Goal: Transaction & Acquisition: Purchase product/service

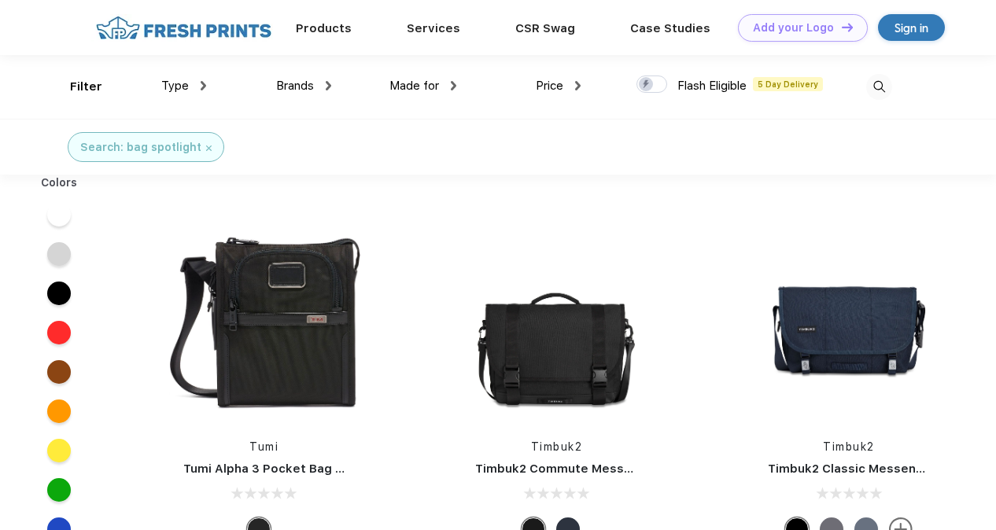
click at [179, 83] on span "Type" at bounding box center [175, 86] width 28 height 14
click at [315, 22] on link "Products" at bounding box center [324, 27] width 56 height 14
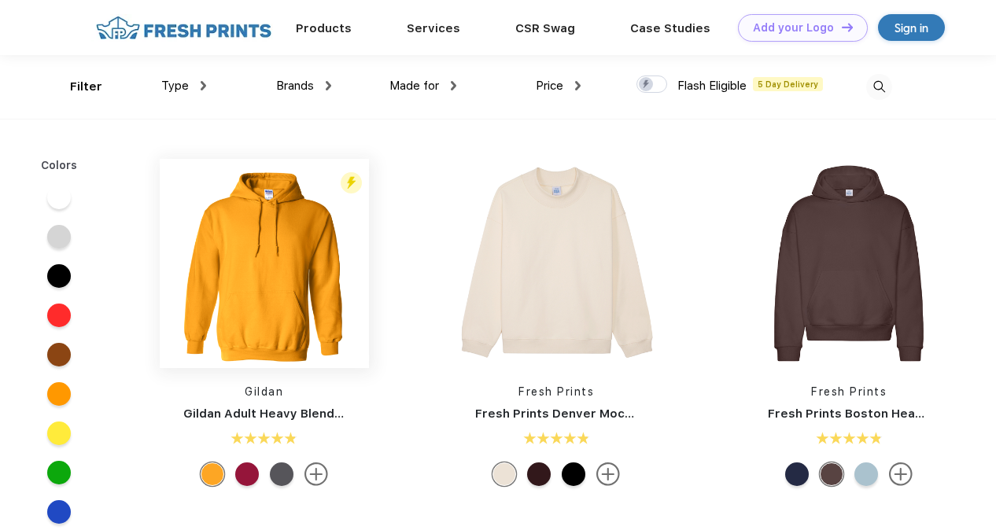
scroll to position [1, 0]
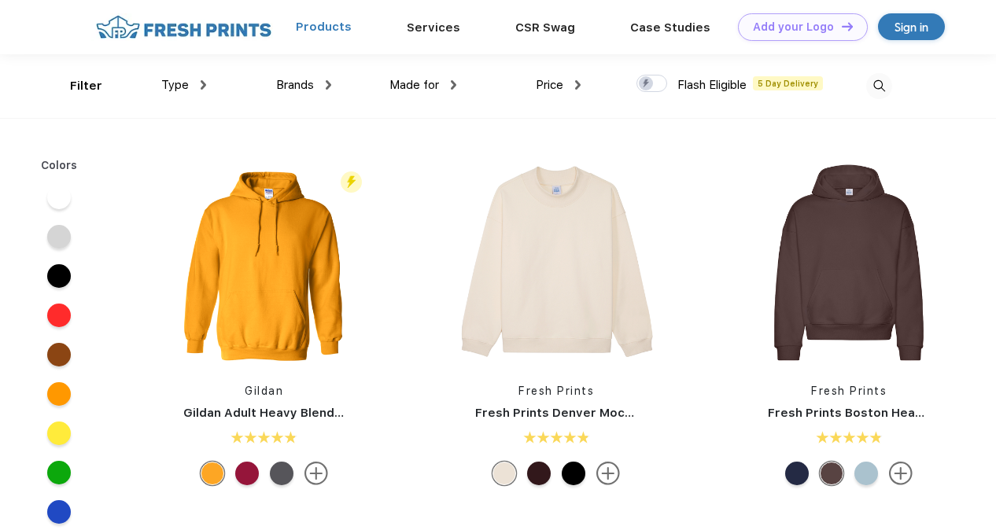
click at [347, 21] on link "Products" at bounding box center [324, 27] width 56 height 14
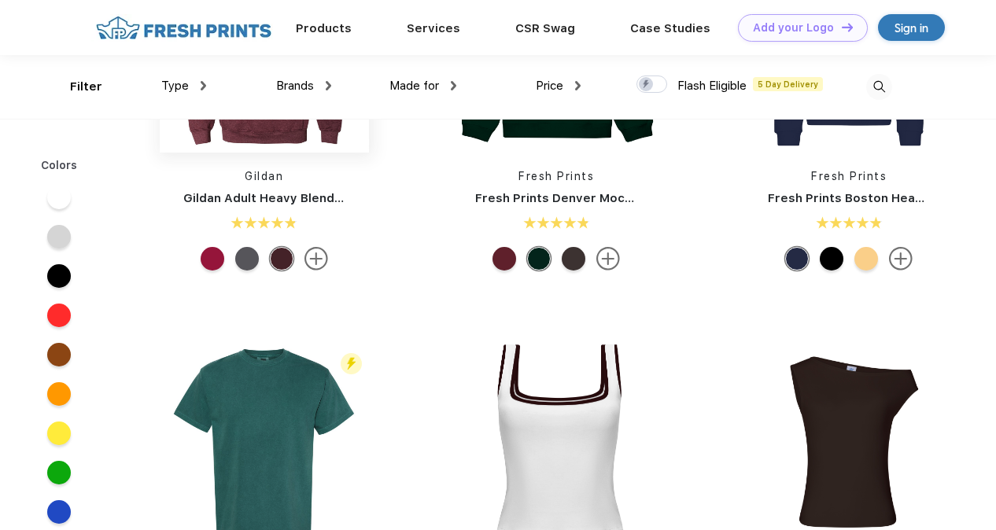
scroll to position [47, 0]
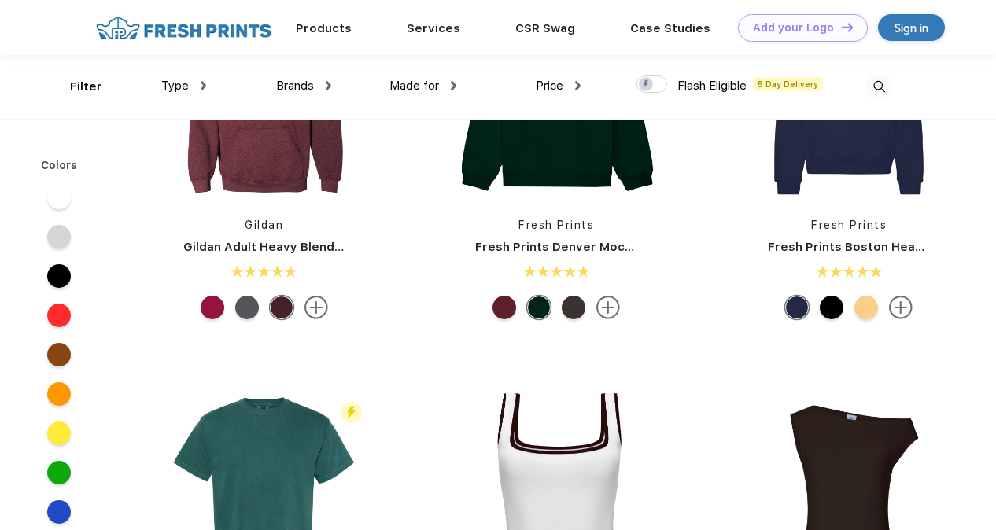
click at [171, 31] on img at bounding box center [183, 28] width 185 height 28
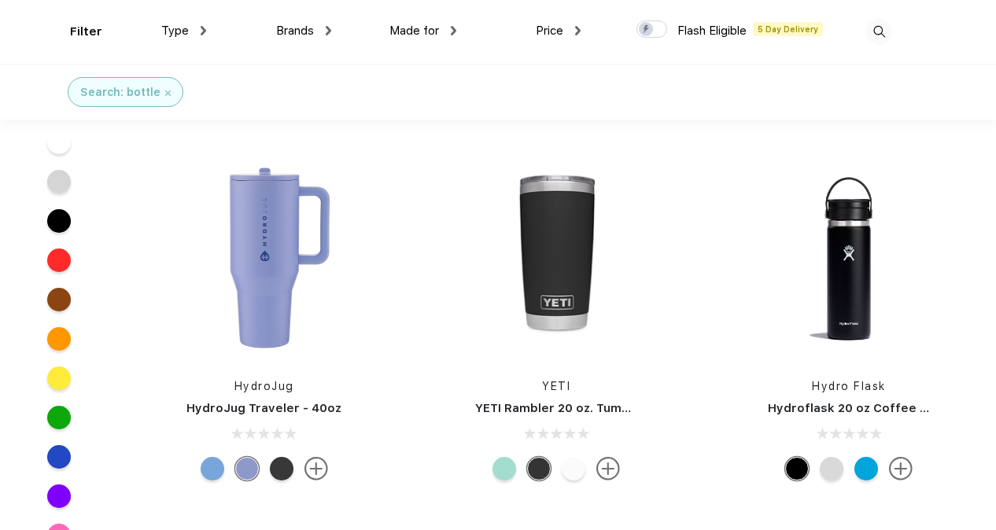
scroll to position [9453, 0]
click at [289, 475] on div at bounding box center [282, 468] width 24 height 24
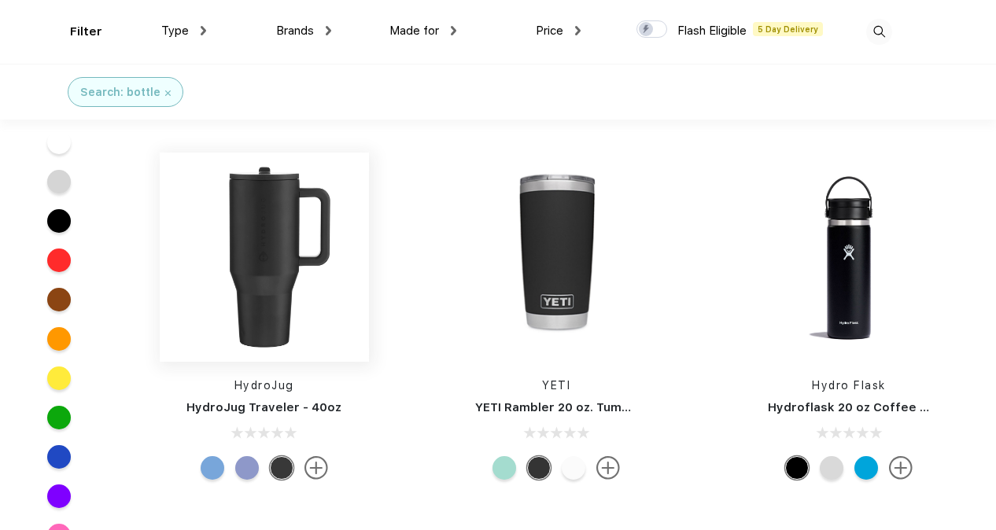
click at [297, 241] on img at bounding box center [264, 257] width 209 height 209
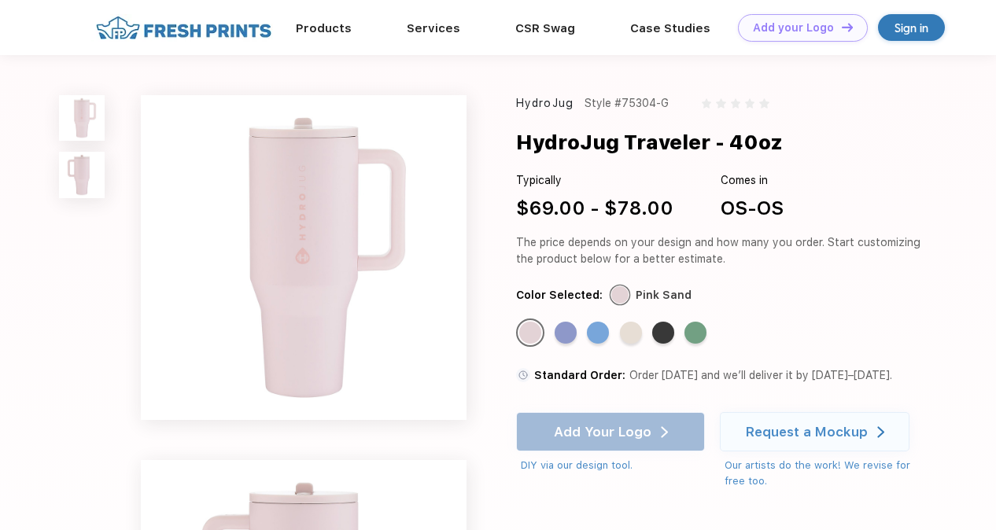
click at [673, 341] on div "Standard Color" at bounding box center [663, 333] width 22 height 22
click at [664, 334] on div "Standard Color" at bounding box center [663, 333] width 22 height 22
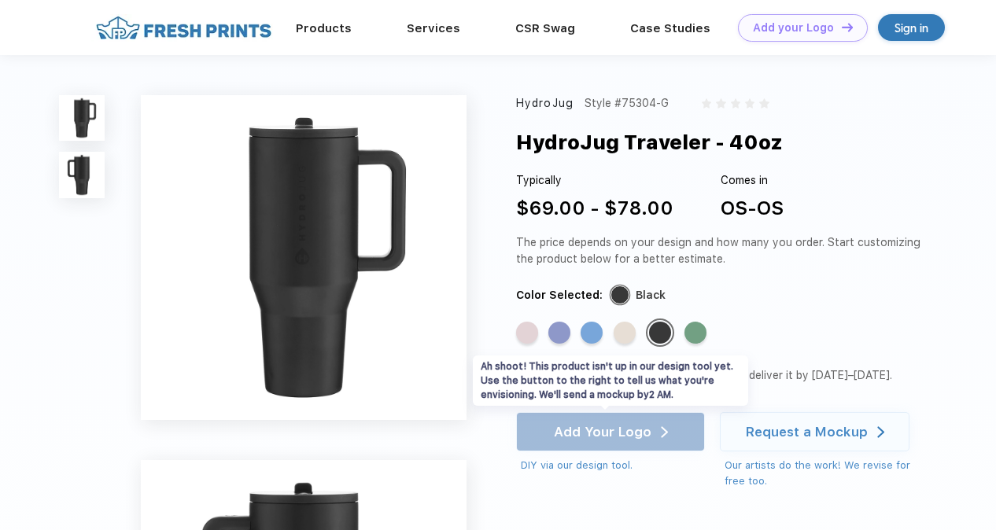
click at [620, 437] on div "Add Your Logo DIY via our design tool. Ah shoot! This product isn't up in our d…" at bounding box center [611, 442] width 190 height 61
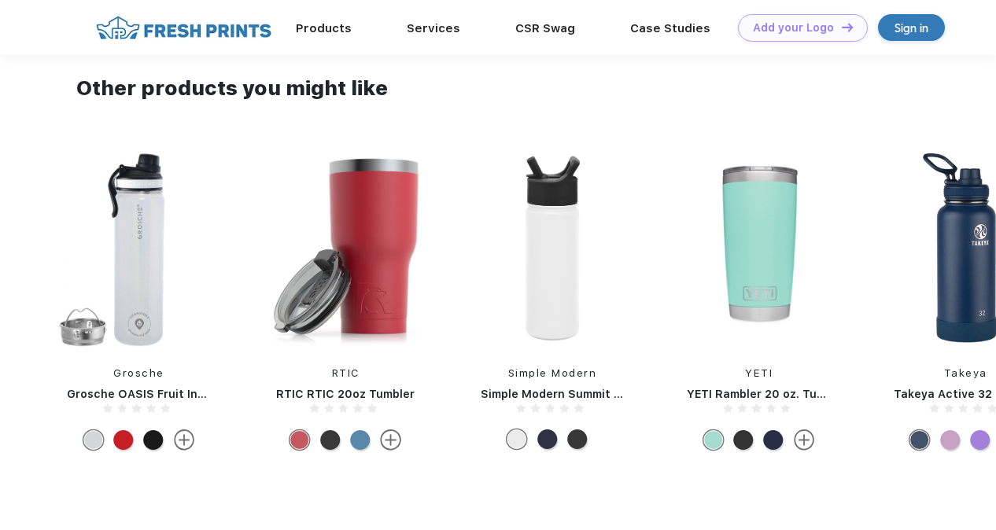
scroll to position [1266, 0]
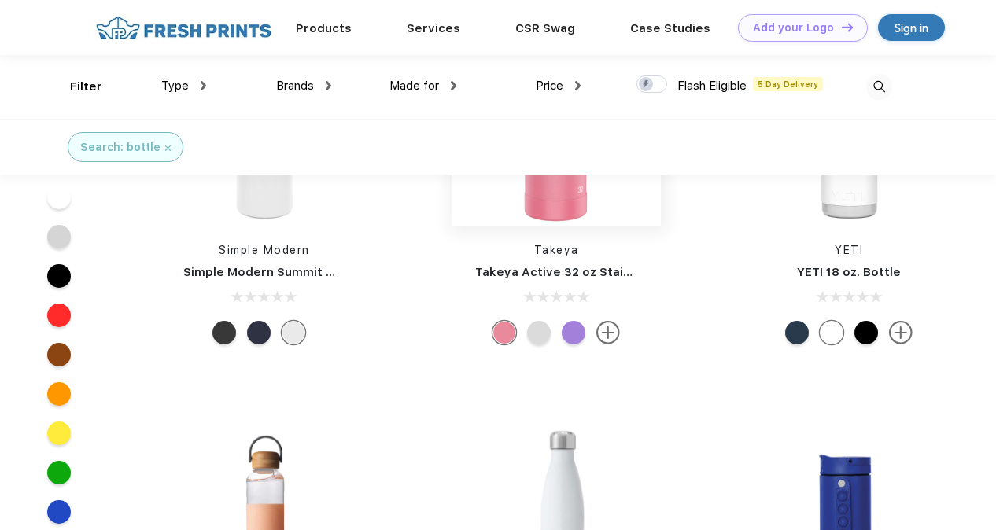
scroll to position [1, 0]
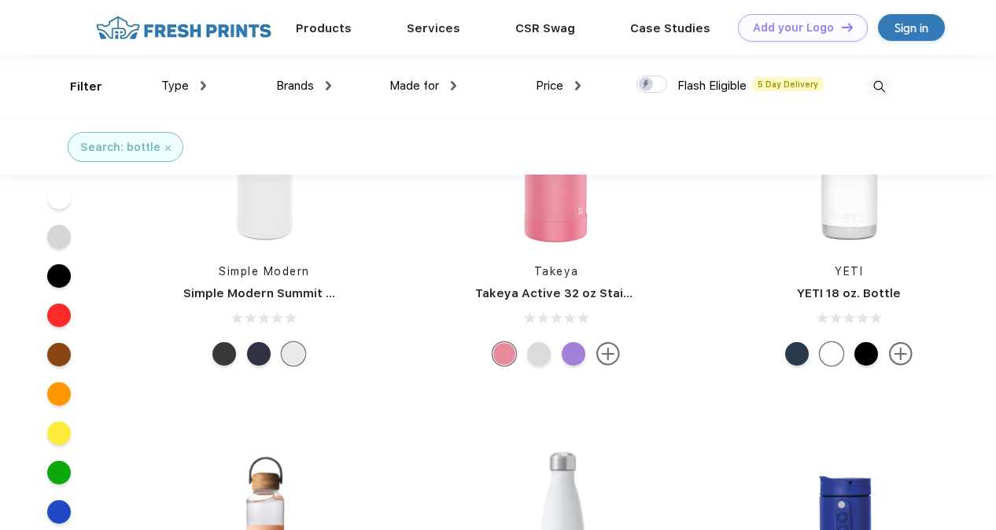
click at [443, 90] on div "Made for" at bounding box center [422, 86] width 67 height 18
click at [57, 275] on div at bounding box center [59, 276] width 24 height 24
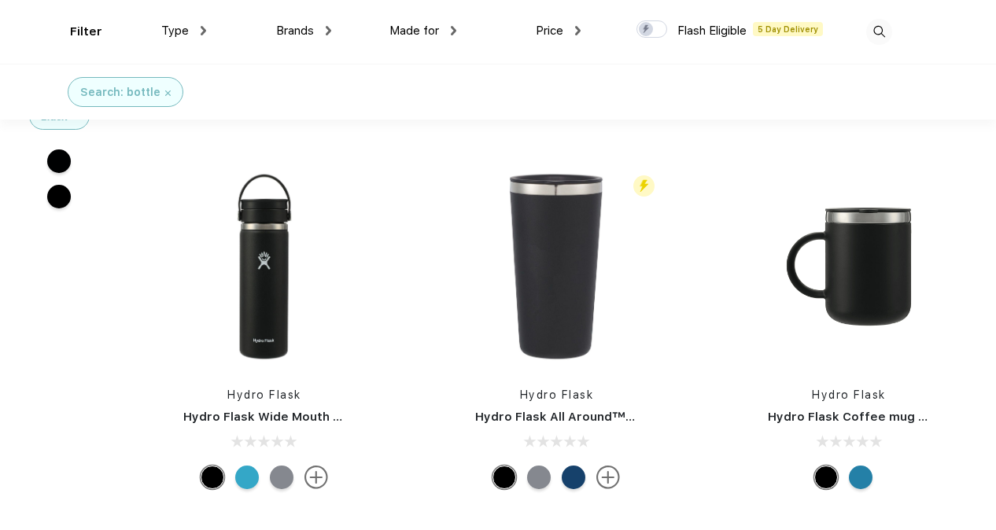
scroll to position [3528, 0]
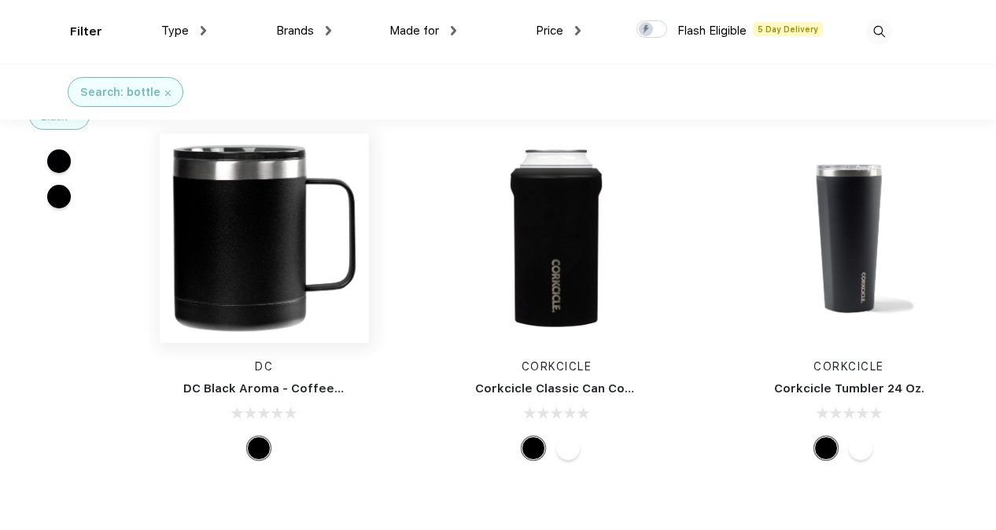
click at [253, 277] on img at bounding box center [264, 238] width 209 height 209
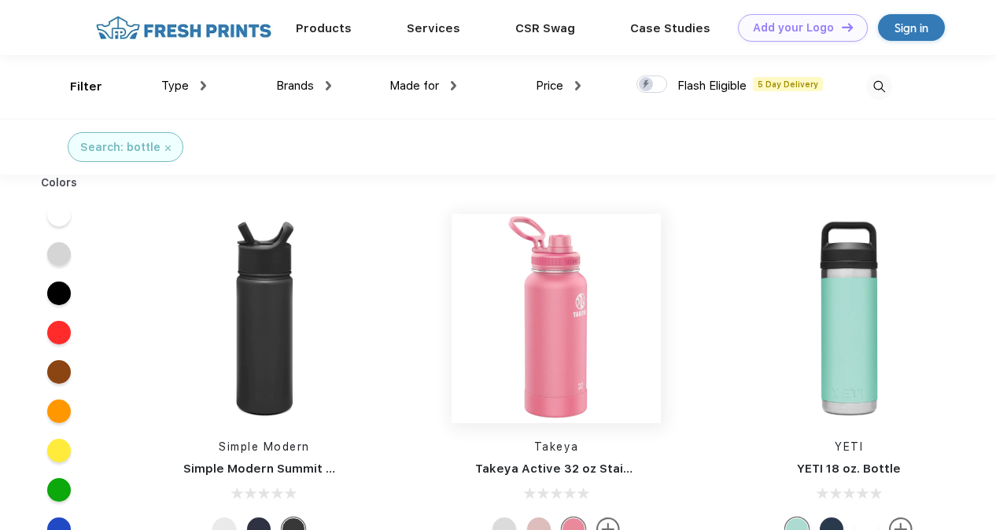
scroll to position [1, 0]
click at [58, 289] on div at bounding box center [59, 293] width 24 height 24
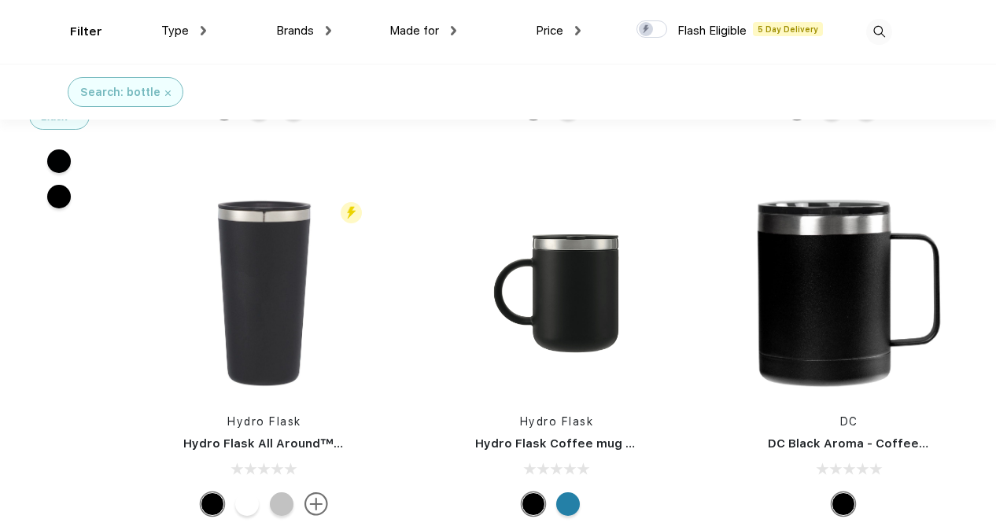
scroll to position [4270, 0]
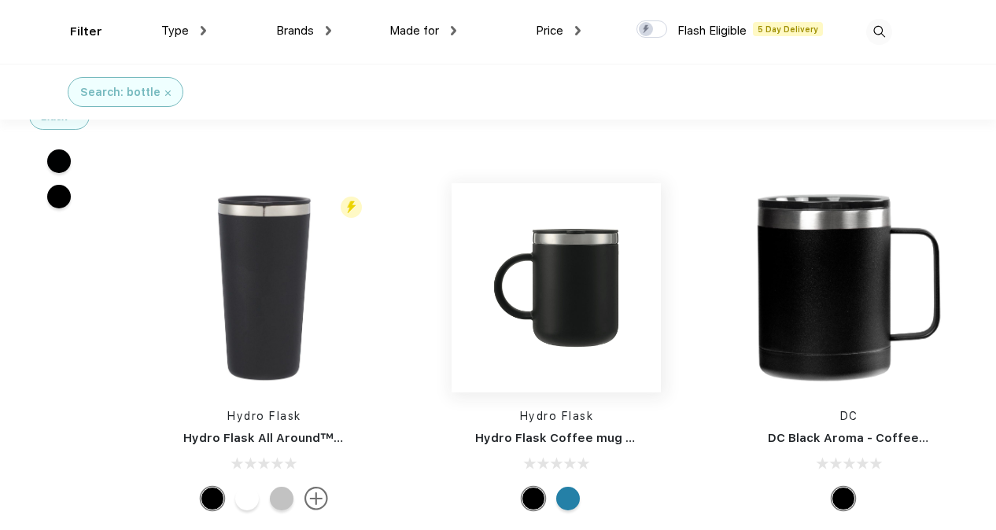
click at [563, 280] on img at bounding box center [556, 287] width 209 height 209
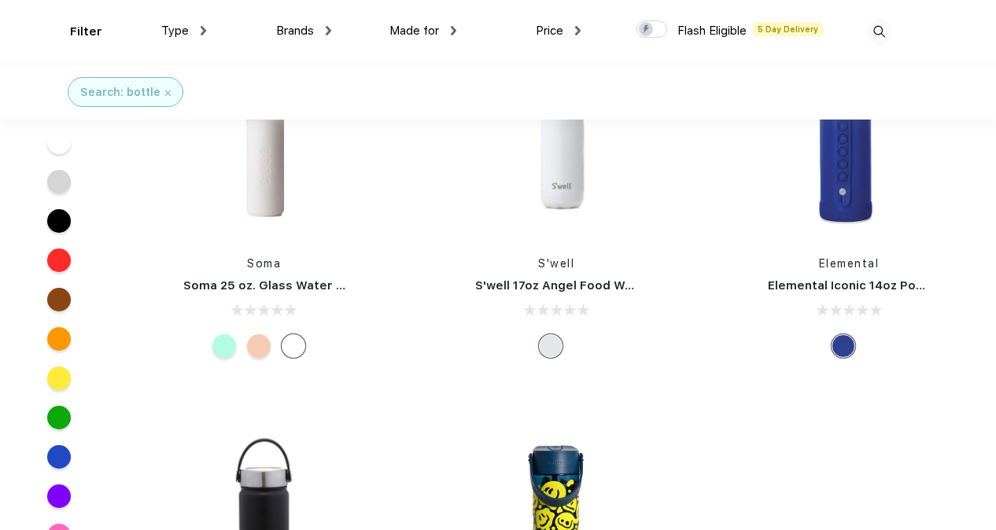
scroll to position [461, 0]
